Goal: Task Accomplishment & Management: Complete application form

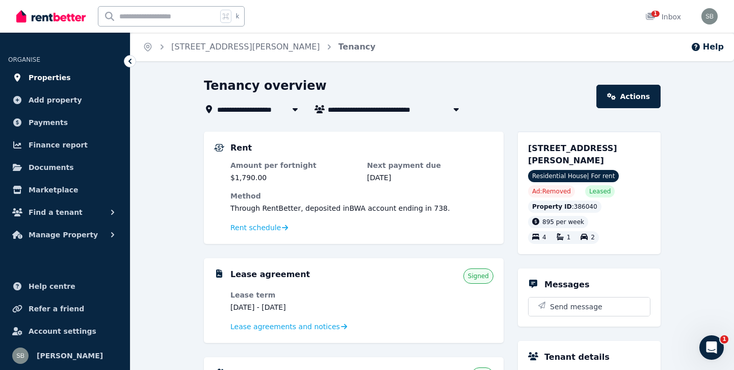
click at [66, 78] on link "Properties" at bounding box center [65, 77] width 114 height 20
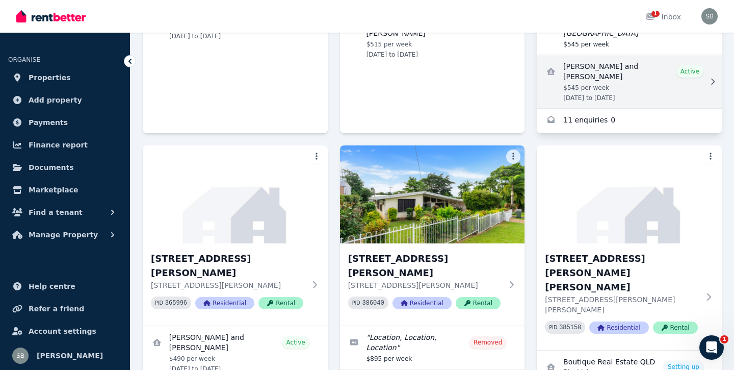
scroll to position [316, 0]
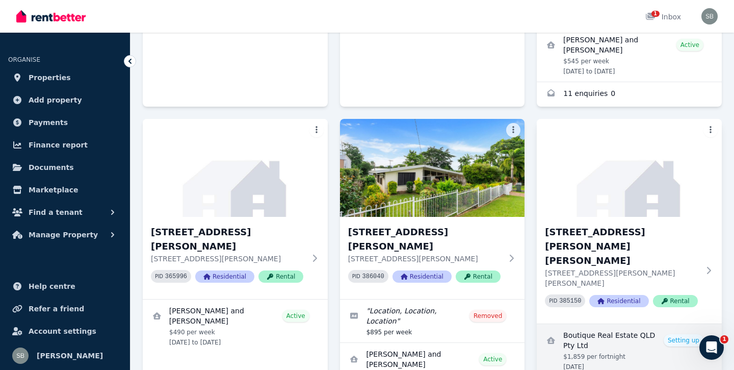
click at [687, 324] on link "View details for Boutique Real Estate QLD Pty Ltd" at bounding box center [629, 350] width 185 height 53
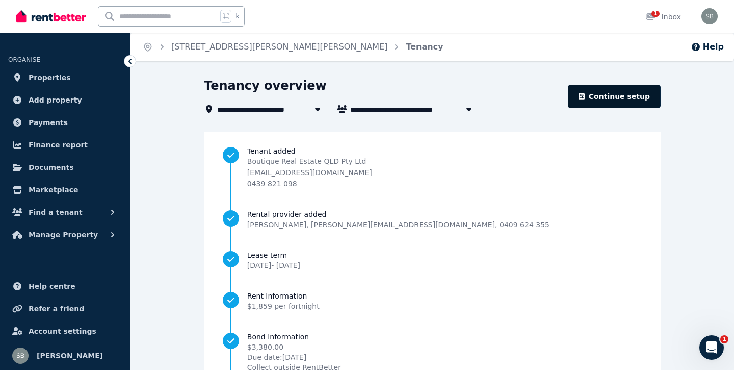
click at [622, 96] on link "Continue setup" at bounding box center [614, 96] width 93 height 23
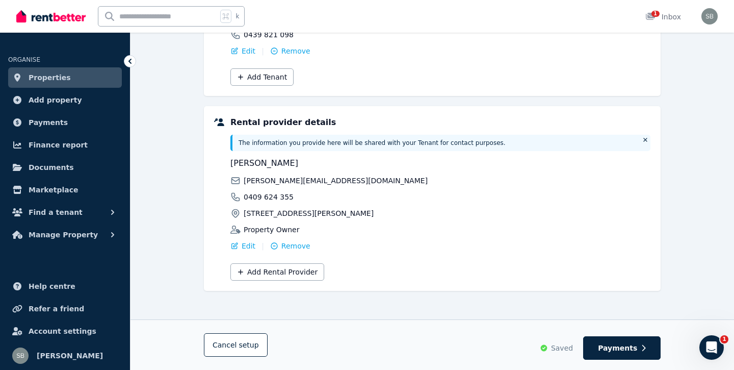
scroll to position [195, 0]
click at [251, 246] on span "Edit" at bounding box center [249, 246] width 14 height 10
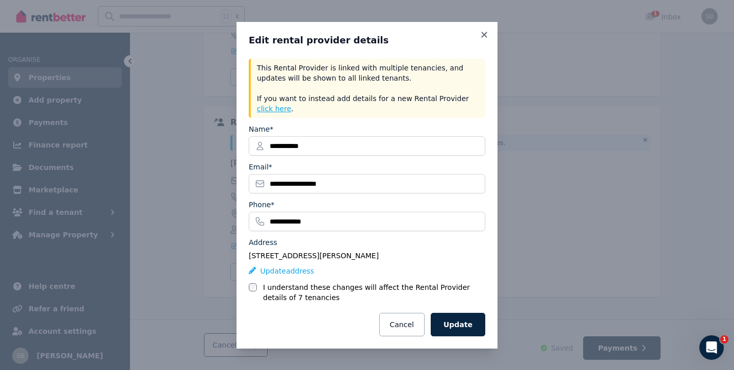
click at [277, 109] on button "click here" at bounding box center [274, 108] width 34 height 10
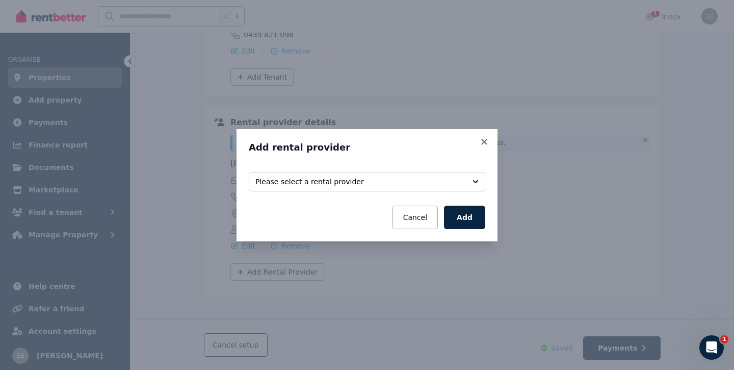
click at [298, 179] on span "Please select a rental provider" at bounding box center [359, 181] width 209 height 10
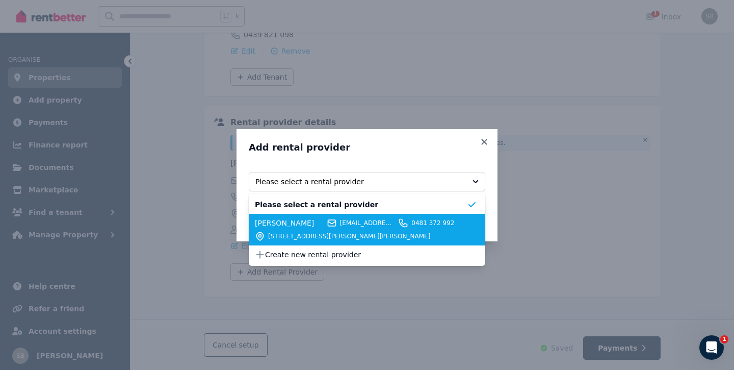
click at [302, 235] on span "[STREET_ADDRESS][PERSON_NAME][PERSON_NAME]" at bounding box center [367, 236] width 199 height 8
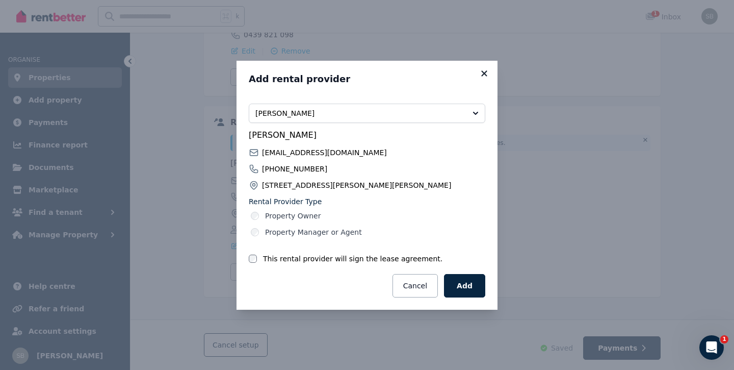
click at [483, 70] on icon at bounding box center [484, 73] width 10 height 9
